Goal: Task Accomplishment & Management: Complete application form

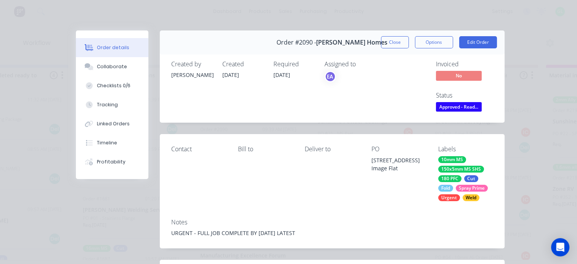
scroll to position [1107, 0]
click at [384, 42] on button "Close" at bounding box center [395, 42] width 28 height 12
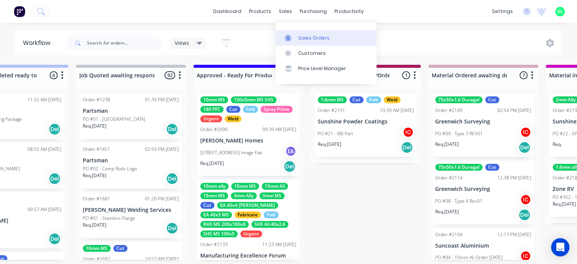
click at [309, 37] on div "Sales Orders" at bounding box center [313, 38] width 31 height 7
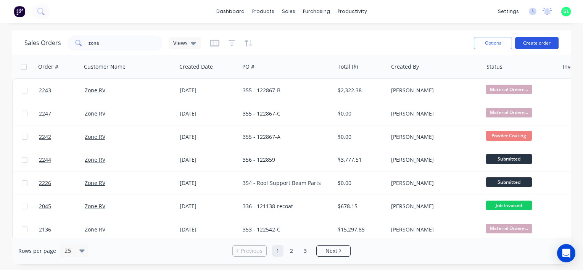
click at [534, 42] on button "Create order" at bounding box center [537, 43] width 44 height 12
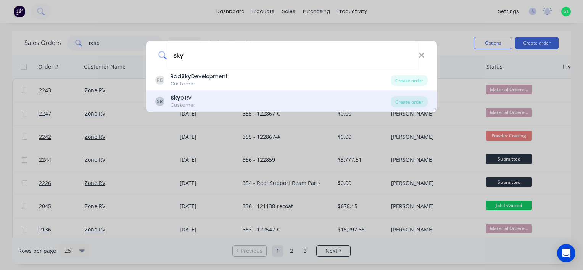
type input "sky"
click at [209, 100] on div "SR Sky e RV Customer" at bounding box center [272, 101] width 235 height 15
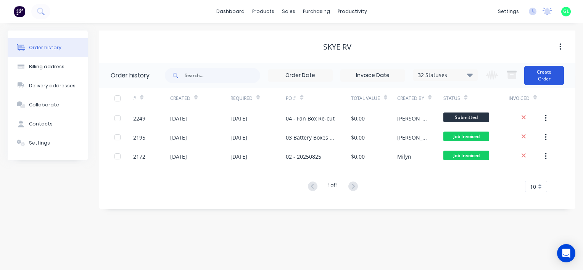
click at [551, 74] on button "Create Order" at bounding box center [544, 75] width 40 height 19
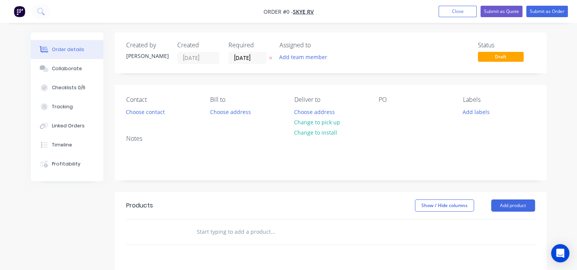
click at [539, 150] on div "Notes" at bounding box center [331, 154] width 432 height 51
click at [402, 116] on div "PO" at bounding box center [415, 106] width 72 height 21
click at [377, 115] on div "Contact Choose contact [PERSON_NAME] to Choose address Deliver to Choose addres…" at bounding box center [331, 107] width 432 height 44
click at [382, 111] on div at bounding box center [385, 111] width 12 height 11
paste div
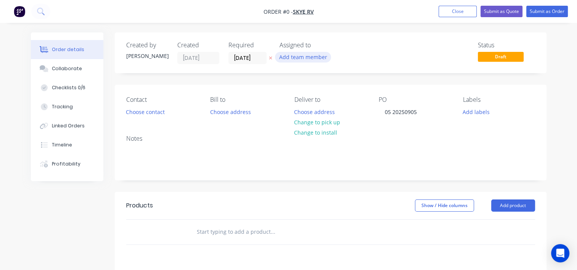
click at [302, 56] on div "Order details Collaborate Checklists 0/6 Tracking Linked Orders Timeline Profit…" at bounding box center [288, 235] width 531 height 407
click at [299, 58] on button "Add team member" at bounding box center [303, 57] width 56 height 10
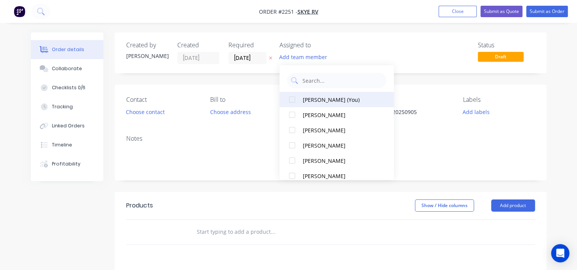
click at [314, 97] on div "[PERSON_NAME] (You)" at bounding box center [341, 100] width 76 height 8
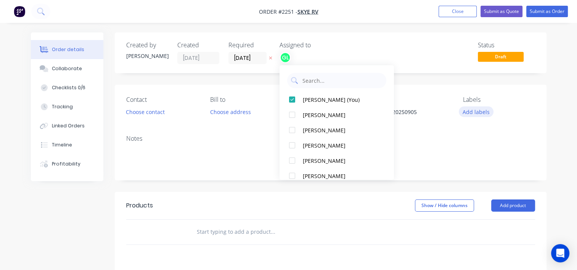
click at [482, 113] on button "Add labels" at bounding box center [476, 111] width 35 height 10
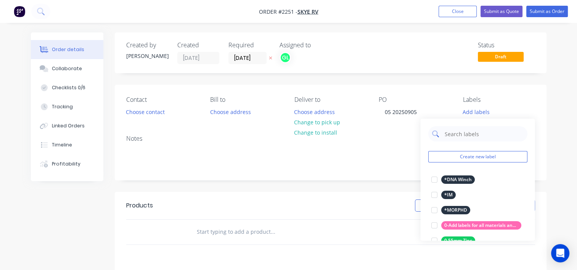
click at [453, 139] on input "text" at bounding box center [484, 133] width 80 height 15
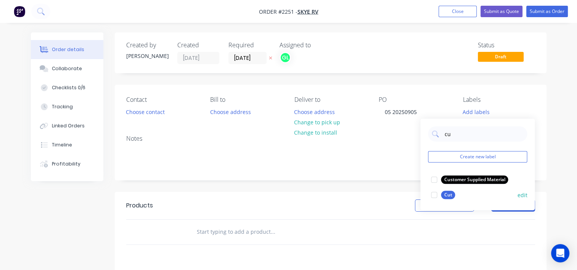
click at [434, 194] on div at bounding box center [434, 194] width 15 height 15
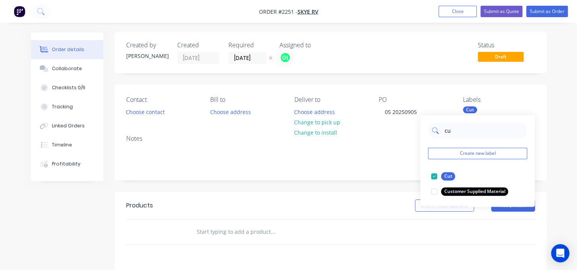
click at [447, 130] on input "cu" at bounding box center [484, 130] width 80 height 15
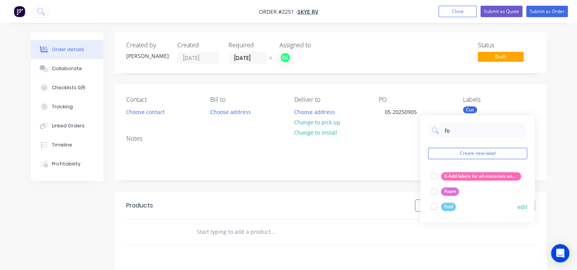
click at [432, 205] on div at bounding box center [434, 206] width 15 height 15
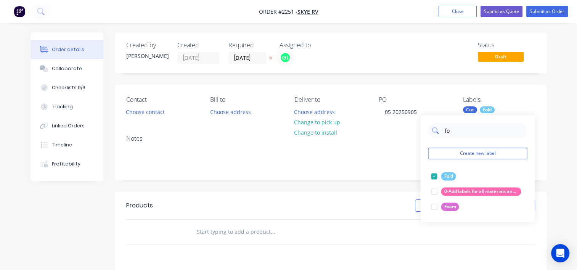
type input "fo"
click at [445, 131] on input "fo" at bounding box center [484, 130] width 80 height 15
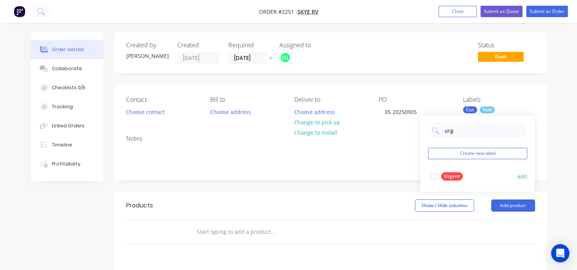
click at [435, 177] on div at bounding box center [434, 176] width 15 height 15
drag, startPoint x: 448, startPoint y: 132, endPoint x: 436, endPoint y: 131, distance: 12.2
click at [436, 131] on div "urg" at bounding box center [477, 130] width 99 height 15
type input "1.6mm ally"
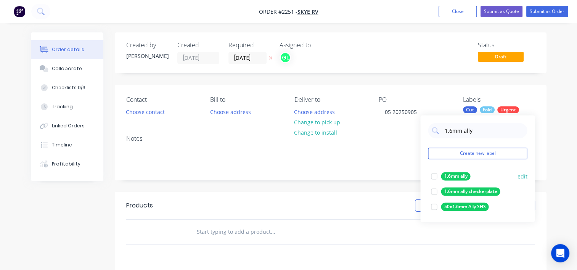
click at [435, 175] on div at bounding box center [434, 176] width 15 height 15
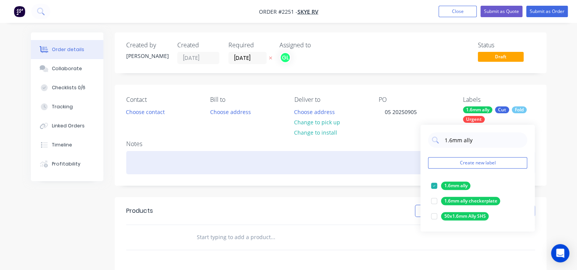
click at [355, 159] on div at bounding box center [330, 162] width 409 height 23
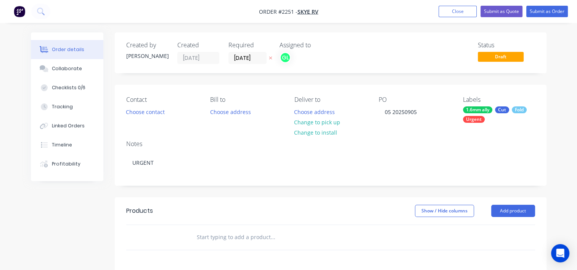
click at [241, 231] on input "text" at bounding box center [273, 237] width 153 height 15
paste input "20250825-2_Part 1_QTYx3"
drag, startPoint x: 244, startPoint y: 237, endPoint x: 281, endPoint y: 234, distance: 37.1
click at [281, 234] on input "20250825-2_Part 1_QTYx3" at bounding box center [273, 237] width 153 height 15
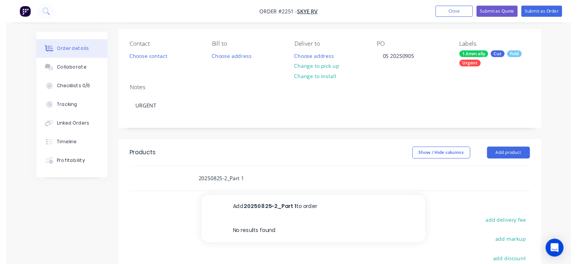
scroll to position [76, 0]
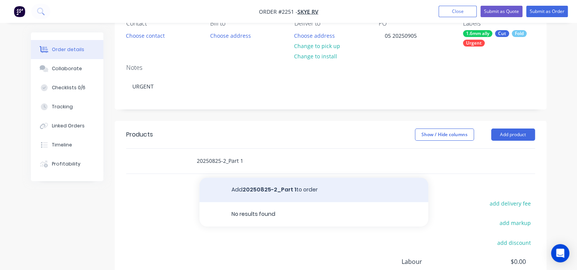
type input "20250825-2_Part 1"
click at [263, 192] on button "Add 20250825-2_Part 1 to order" at bounding box center [314, 190] width 229 height 24
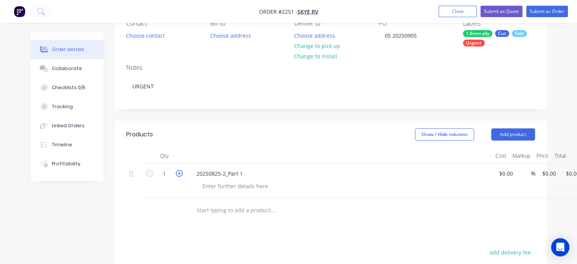
click at [179, 172] on icon "button" at bounding box center [179, 173] width 7 height 7
type input "3"
drag, startPoint x: 243, startPoint y: 175, endPoint x: 192, endPoint y: 168, distance: 51.6
click at [192, 168] on div "20250825-2_Part 1" at bounding box center [219, 173] width 59 height 11
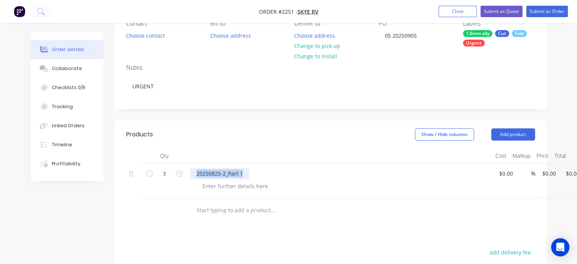
copy div "20250825-2_Part 1"
click at [213, 211] on input "text" at bounding box center [273, 210] width 153 height 15
paste input "20250825-2_Part 1"
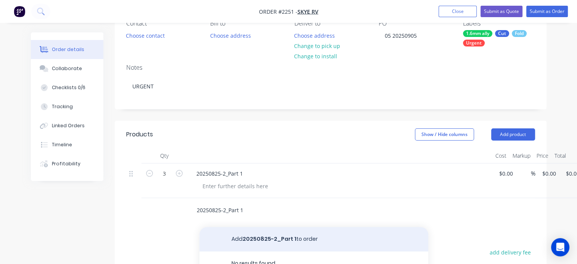
type input "20250825-2_Part 1"
click at [259, 243] on button "Add 20250825-2_Part 1 to order" at bounding box center [314, 239] width 229 height 24
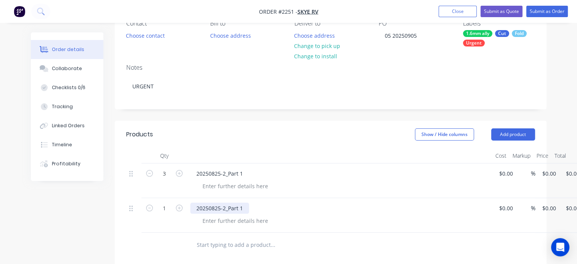
click at [244, 206] on div "20250825-2_Part 1" at bounding box center [219, 208] width 59 height 11
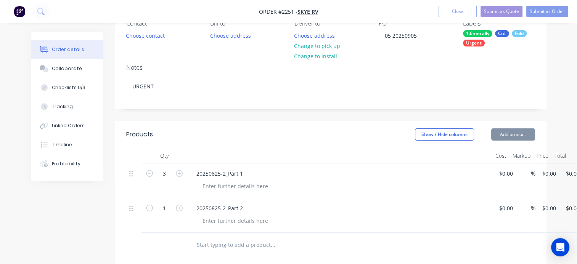
click at [234, 243] on input "text" at bounding box center [273, 245] width 153 height 15
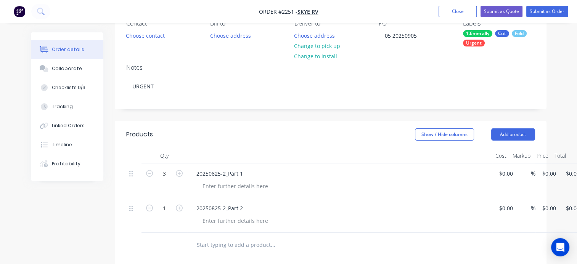
paste input "20250825-2_Part 1"
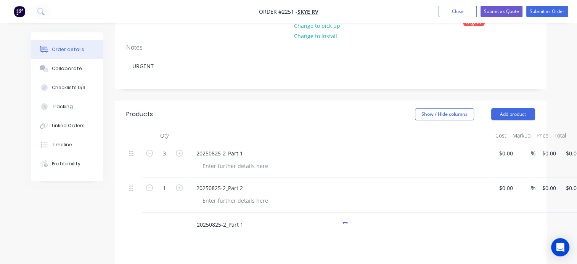
scroll to position [114, 0]
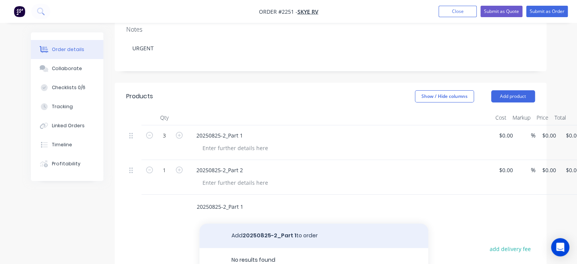
type input "20250825-2_Part 1"
click at [256, 232] on button "Add 20250825-2_Part 1 to order" at bounding box center [314, 236] width 229 height 24
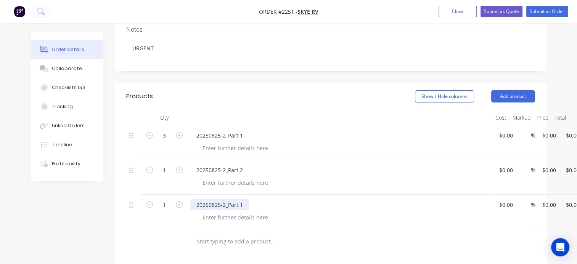
click at [244, 203] on div "20250825-2_Part 1" at bounding box center [219, 205] width 59 height 11
click at [215, 148] on div at bounding box center [236, 148] width 78 height 11
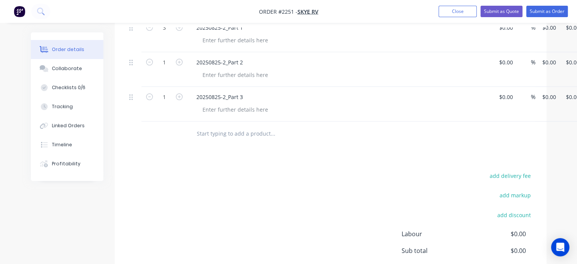
scroll to position [70, 0]
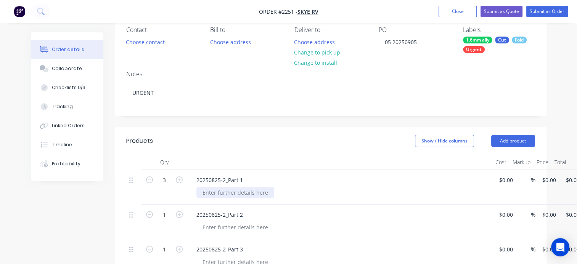
click at [217, 196] on div at bounding box center [236, 192] width 78 height 11
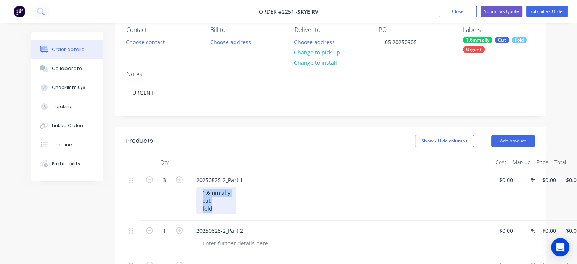
drag, startPoint x: 215, startPoint y: 209, endPoint x: 195, endPoint y: 187, distance: 29.8
click at [195, 187] on div "20250825-2_Part 1 1.6mm ally cut fold" at bounding box center [339, 195] width 305 height 51
copy div "1.6mm ally cut fold"
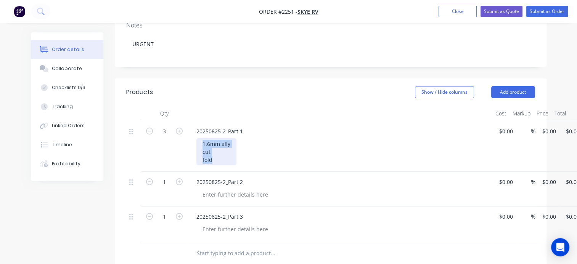
scroll to position [184, 0]
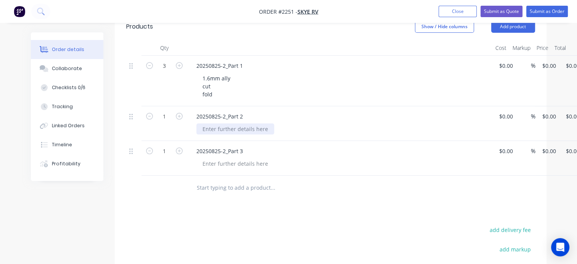
click at [211, 128] on div at bounding box center [236, 129] width 78 height 11
paste div
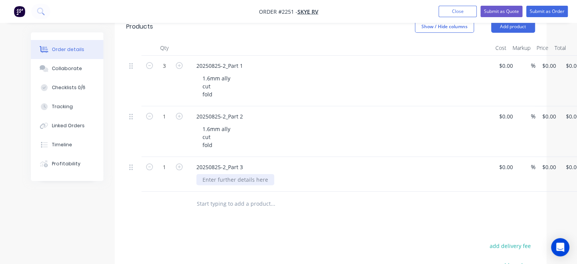
click at [209, 177] on div at bounding box center [236, 179] width 78 height 11
paste div
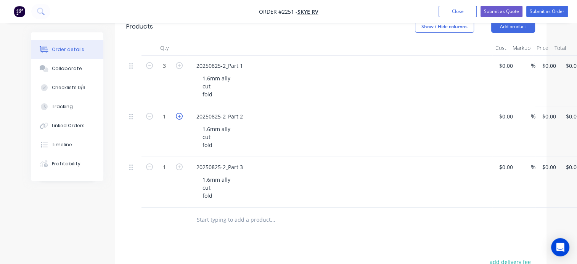
click at [179, 117] on icon "button" at bounding box center [179, 116] width 7 height 7
type input "3"
click at [179, 163] on button "button" at bounding box center [179, 167] width 10 height 8
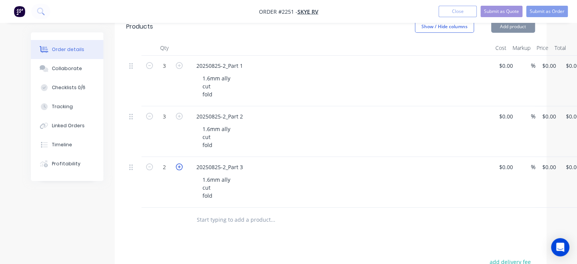
click at [178, 165] on icon "button" at bounding box center [179, 167] width 7 height 7
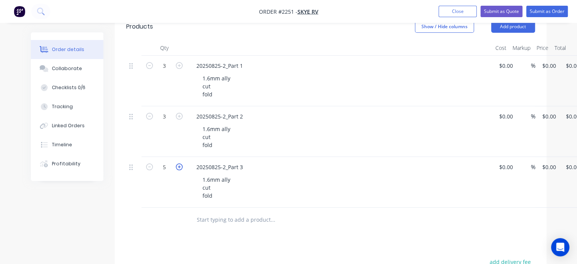
click at [178, 165] on icon "button" at bounding box center [179, 167] width 7 height 7
type input "6"
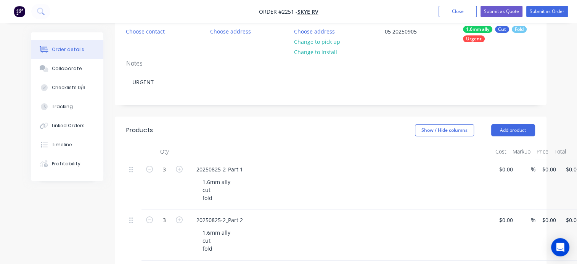
scroll to position [0, 0]
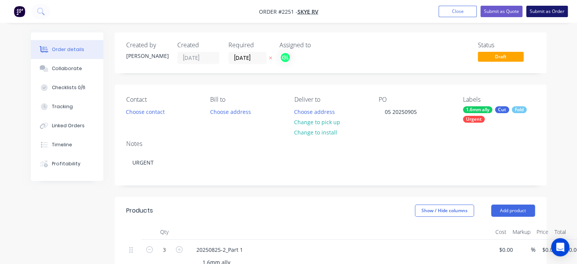
click at [546, 14] on button "Submit as Order" at bounding box center [548, 11] width 42 height 11
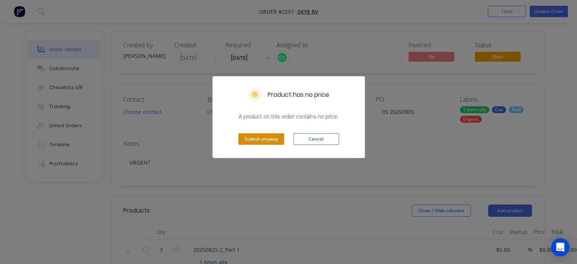
click at [261, 143] on button "Submit anyway" at bounding box center [262, 139] width 46 height 11
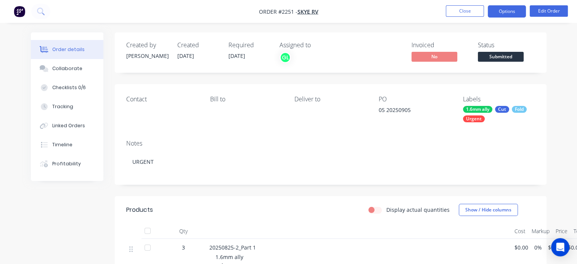
click at [504, 8] on button "Options" at bounding box center [507, 11] width 38 height 12
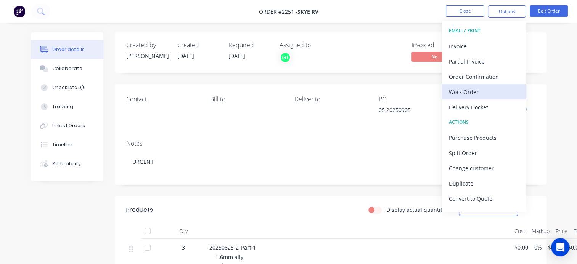
click at [463, 93] on div "Work Order" at bounding box center [484, 92] width 70 height 11
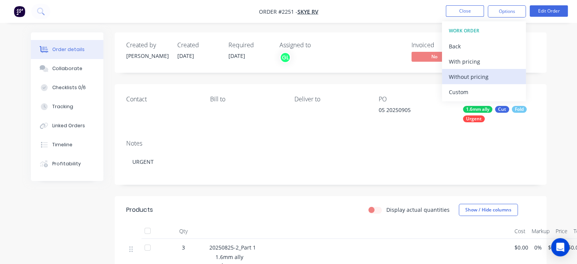
click at [462, 79] on div "Without pricing" at bounding box center [484, 76] width 70 height 11
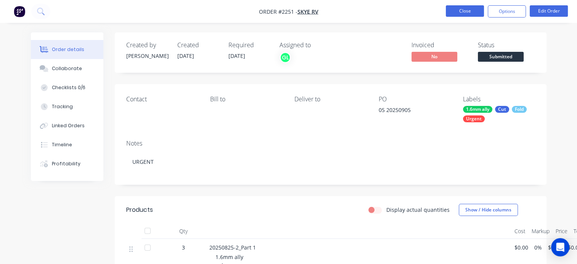
click at [469, 8] on button "Close" at bounding box center [465, 10] width 38 height 11
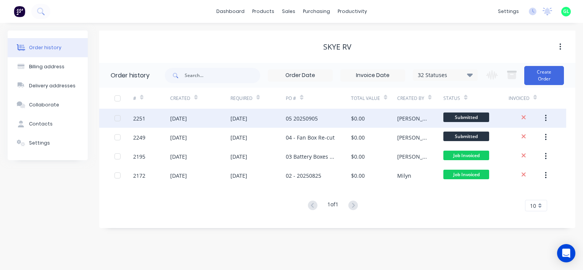
click at [304, 119] on div "05 20250905" at bounding box center [302, 118] width 32 height 8
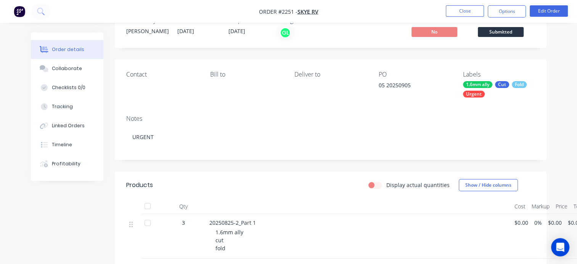
scroll to position [38, 0]
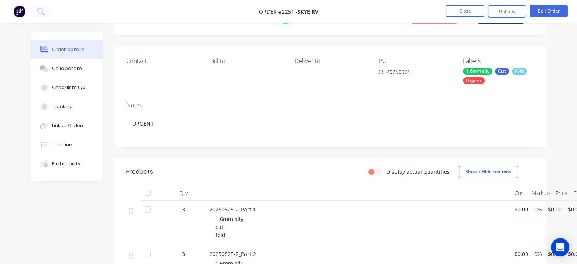
click at [441, 239] on div "1.6mm ally cut fold" at bounding box center [362, 227] width 293 height 24
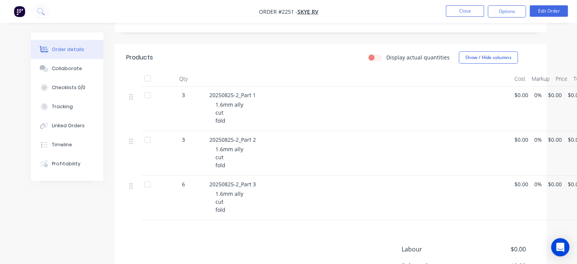
scroll to position [0, 0]
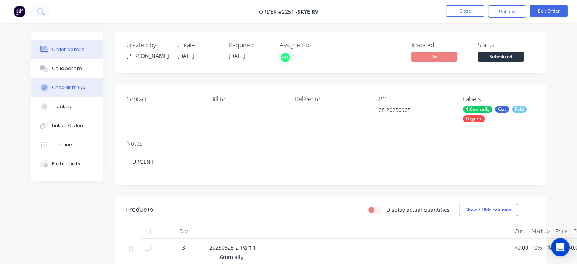
click at [76, 86] on div "Checklists 0/0" at bounding box center [69, 87] width 34 height 7
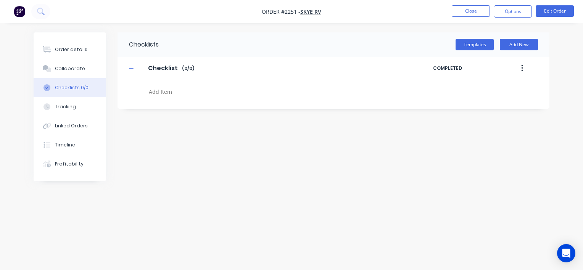
click at [158, 91] on textarea at bounding box center [272, 91] width 253 height 11
type textarea "x"
type textarea "P"
type textarea "x"
type textarea "PO"
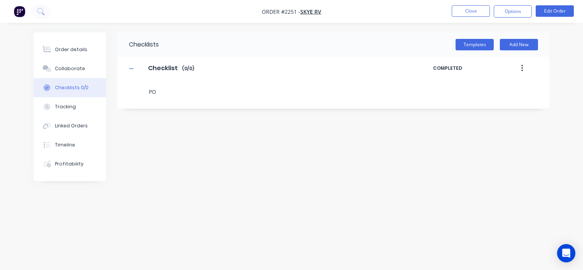
type textarea "x"
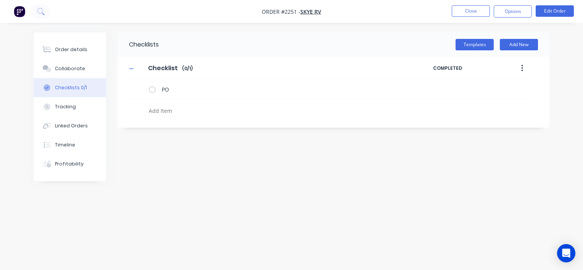
type textarea "x"
type textarea "c"
type textarea "x"
type textarea "cu"
type textarea "x"
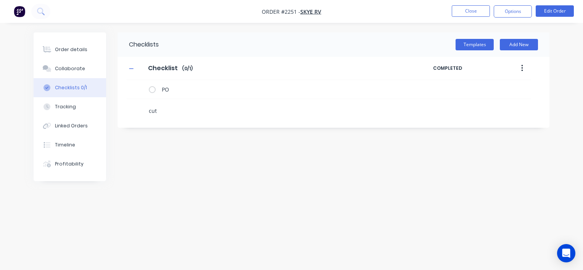
type textarea "cut'"
type textarea "x"
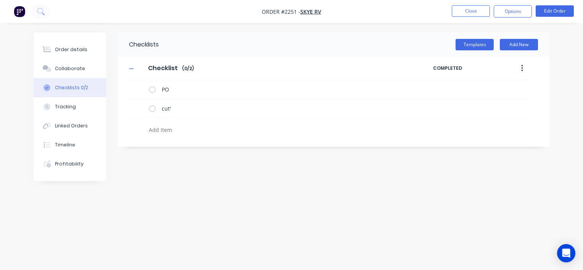
type textarea "x"
type textarea "f"
type textarea "x"
type textarea "fo"
type textarea "x"
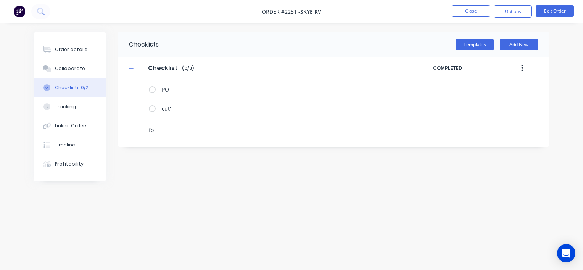
type textarea "fol"
type textarea "x"
type textarea "fold"
type textarea "x"
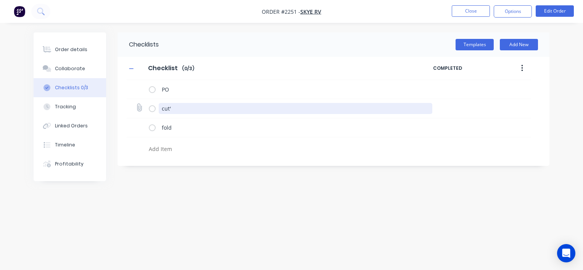
click at [183, 106] on textarea "cut'" at bounding box center [296, 108] width 274 height 11
type textarea "x"
type textarea "cut"
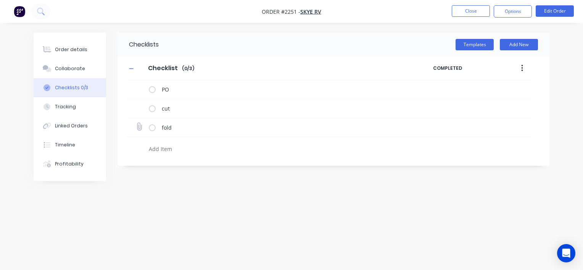
click at [139, 126] on icon at bounding box center [139, 127] width 10 height 10
click at [136, 123] on input "file" at bounding box center [136, 123] width 0 height 0
type textarea "x"
type input "C:\fakepath\20250905 150 air box.PDF.pdf"
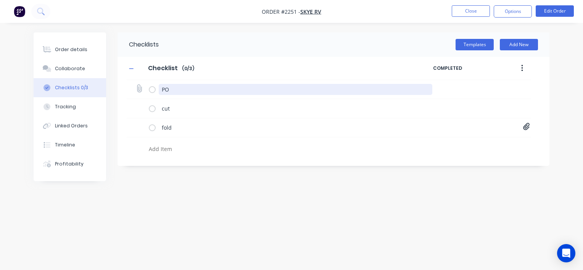
click at [167, 89] on textarea "PO" at bounding box center [296, 89] width 274 height 11
type textarea "x"
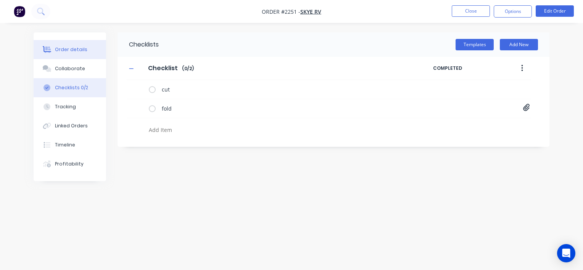
click at [72, 47] on div "Order details" at bounding box center [71, 49] width 32 height 7
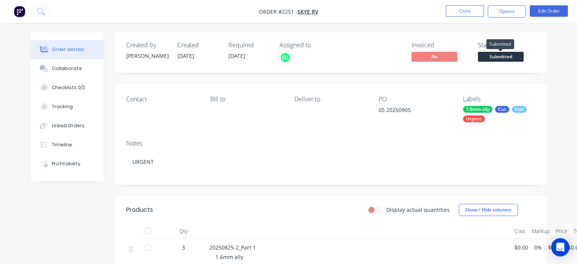
click at [506, 58] on span "Submitted" at bounding box center [501, 57] width 46 height 10
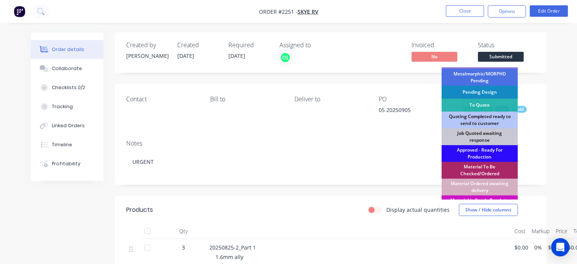
scroll to position [38, 0]
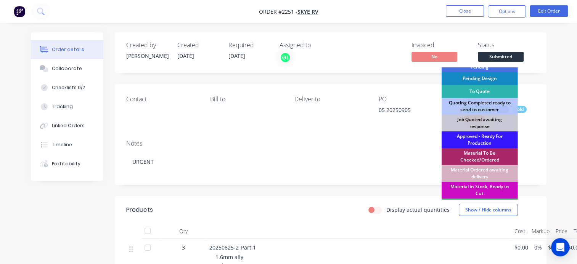
click at [481, 189] on div "Material in Stock, Ready to Cut" at bounding box center [480, 190] width 76 height 17
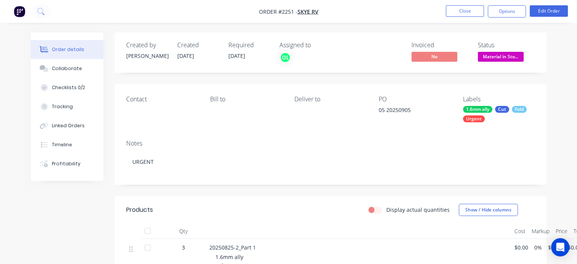
click at [479, 197] on header "Products Display actual quantities Show / Hide columns" at bounding box center [331, 210] width 432 height 27
click at [453, 12] on button "Close" at bounding box center [465, 10] width 38 height 11
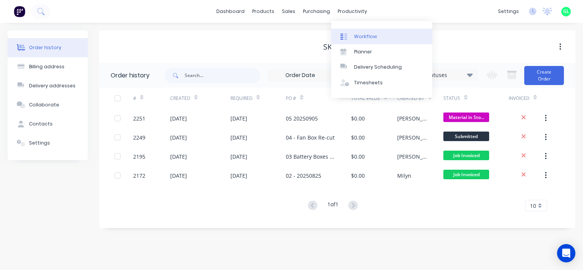
click at [358, 37] on div "Workflow" at bounding box center [365, 36] width 23 height 7
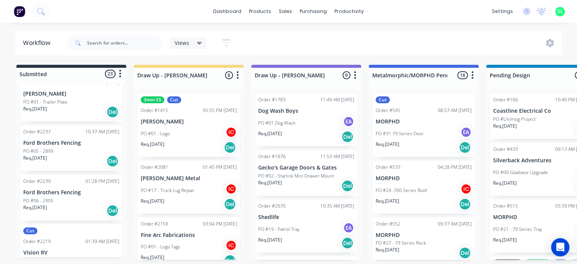
scroll to position [1093, 0]
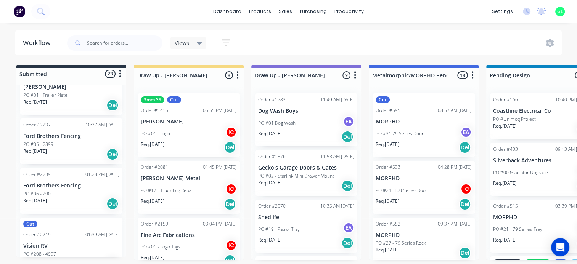
click at [69, 198] on div "Req. [DATE] Del" at bounding box center [71, 204] width 96 height 13
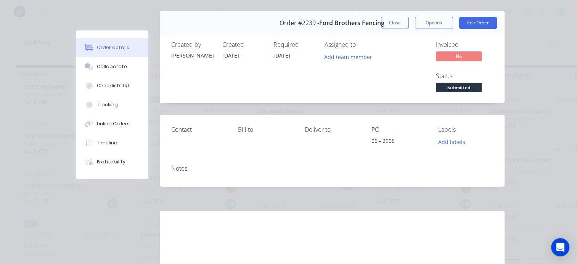
scroll to position [38, 0]
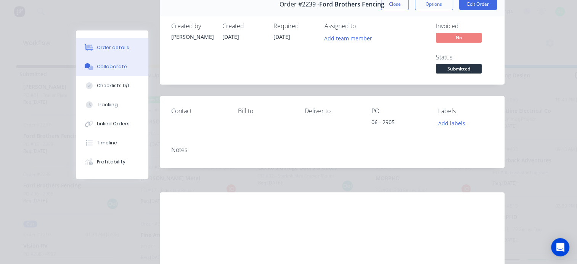
click at [118, 59] on button "Collaborate" at bounding box center [112, 66] width 73 height 19
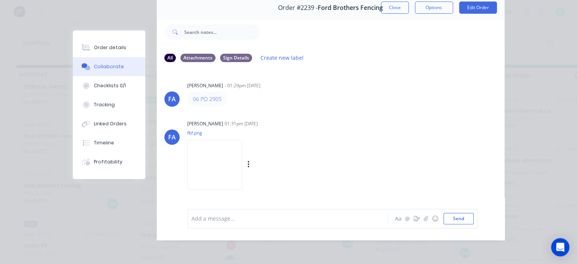
click at [224, 160] on img at bounding box center [214, 165] width 55 height 50
click at [401, 5] on button "Close" at bounding box center [395, 8] width 28 height 12
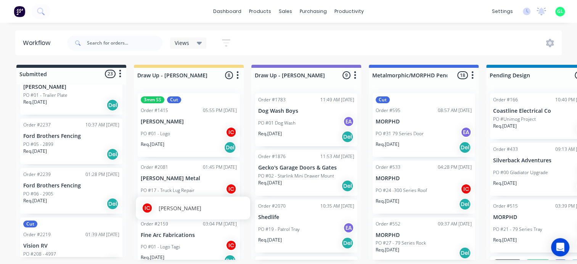
scroll to position [2, 0]
click at [62, 150] on div "Req. [DATE] Del" at bounding box center [71, 154] width 96 height 13
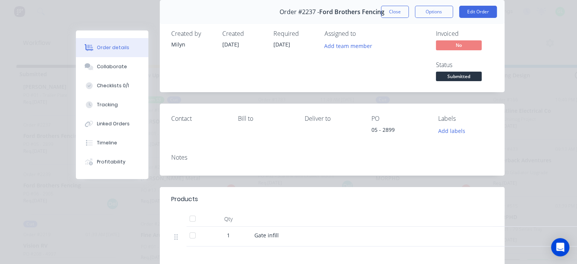
scroll to position [76, 0]
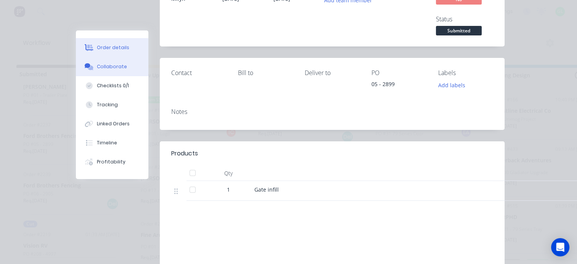
click at [117, 68] on div "Collaborate" at bounding box center [112, 66] width 30 height 7
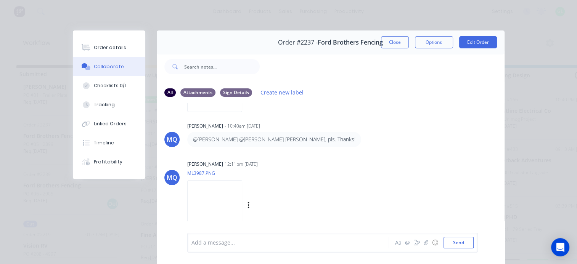
scroll to position [151, 0]
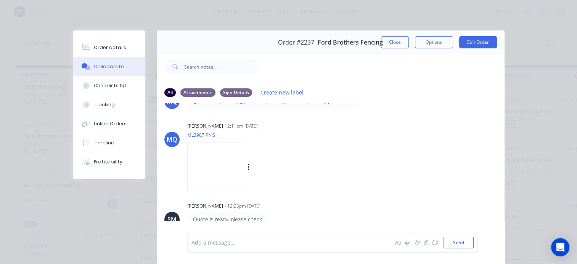
click at [229, 172] on img at bounding box center [214, 167] width 55 height 50
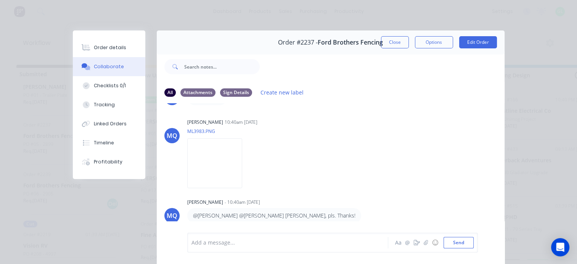
scroll to position [0, 0]
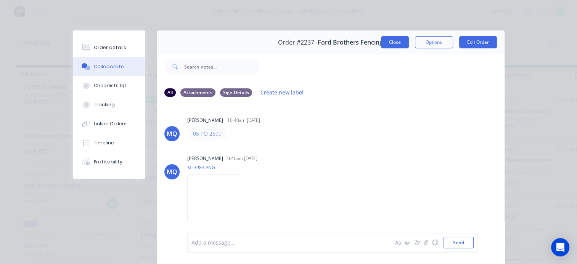
click at [391, 42] on button "Close" at bounding box center [395, 42] width 28 height 12
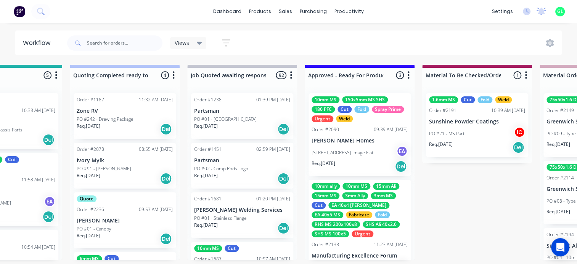
scroll to position [2, 725]
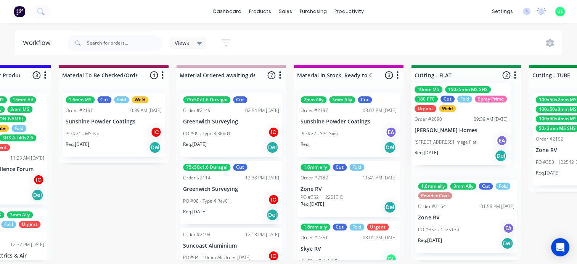
drag, startPoint x: 270, startPoint y: 148, endPoint x: 448, endPoint y: 140, distance: 178.4
click at [448, 140] on div "Submitted 23 Status colour #273444 hex #273444 Save Cancel Summaries Total orde…" at bounding box center [500, 162] width 3043 height 195
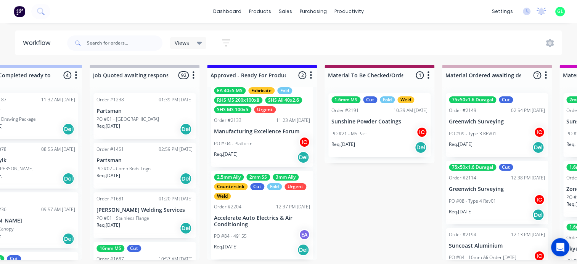
scroll to position [0, 0]
